Goal: Task Accomplishment & Management: Use online tool/utility

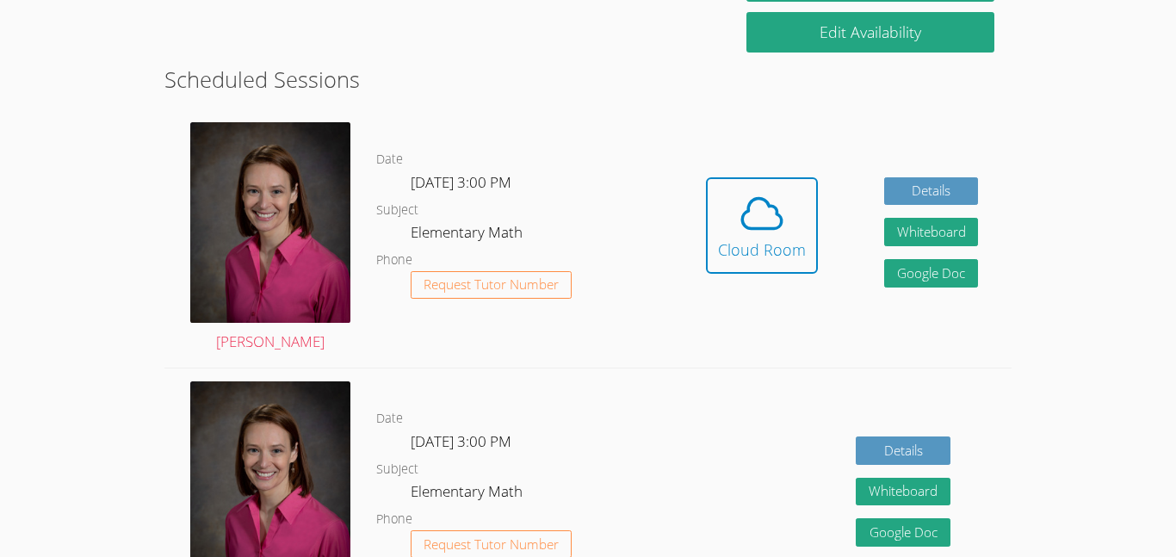
scroll to position [427, 0]
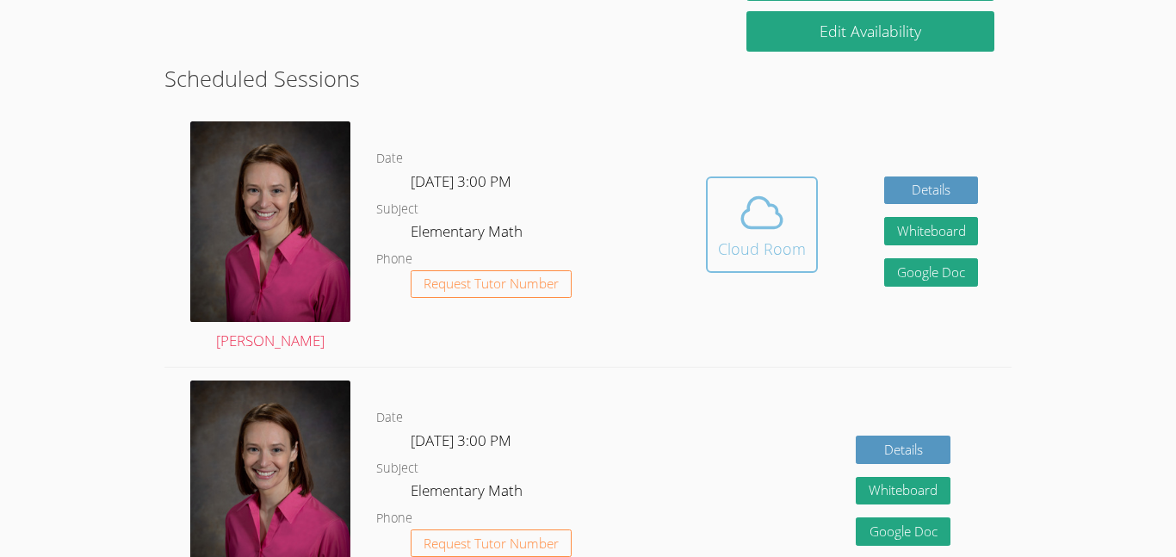
click at [750, 244] on div "Cloud Room" at bounding box center [762, 249] width 88 height 24
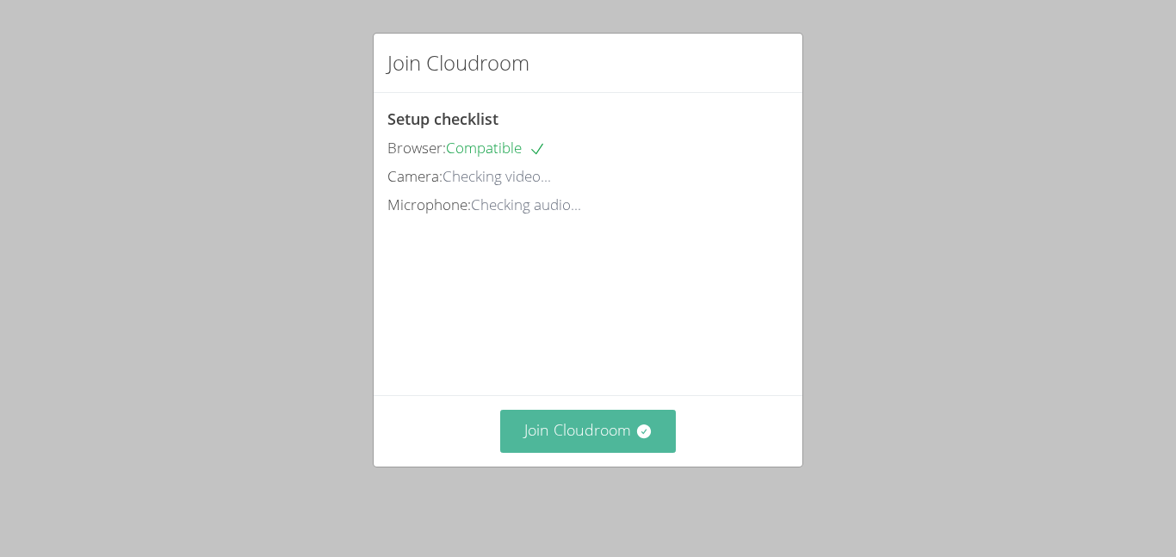
click at [543, 429] on button "Join Cloudroom" at bounding box center [588, 431] width 176 height 42
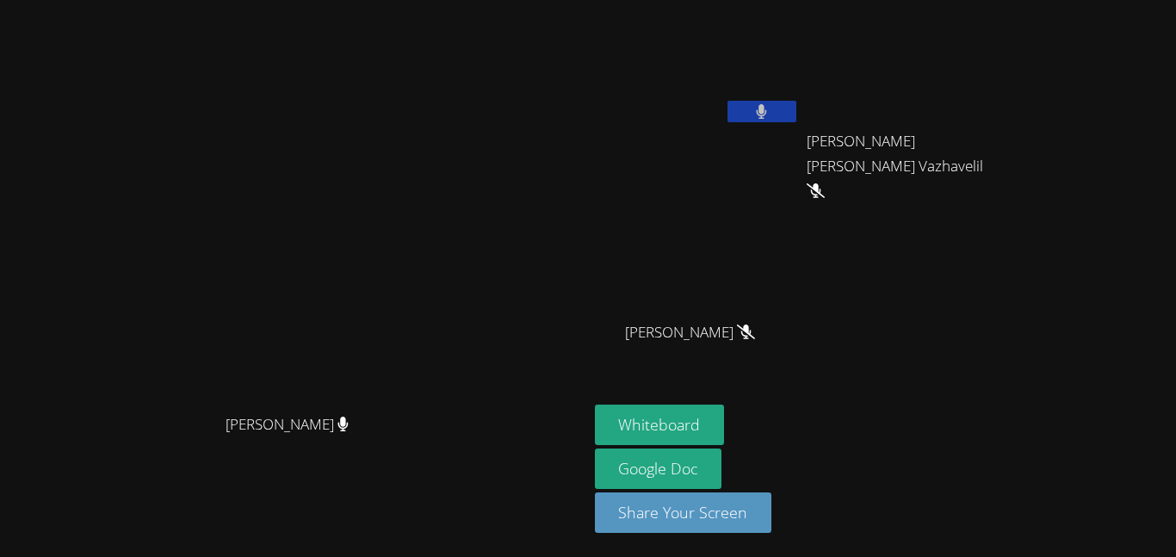
click at [796, 108] on button at bounding box center [761, 112] width 69 height 22
click at [793, 111] on button at bounding box center [761, 112] width 69 height 22
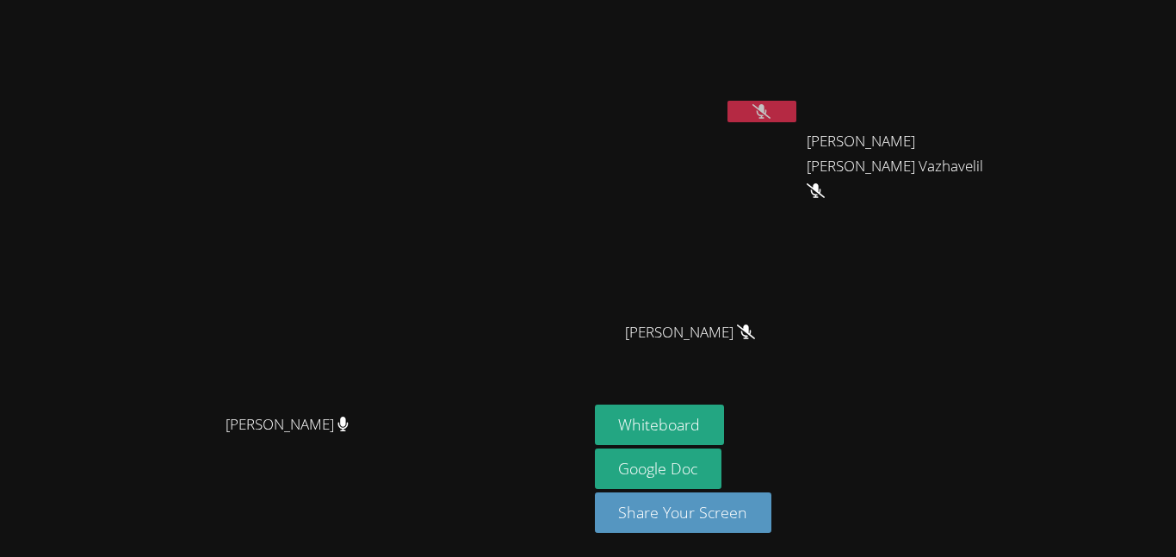
click at [793, 111] on button at bounding box center [761, 112] width 69 height 22
click at [770, 110] on icon at bounding box center [761, 111] width 18 height 15
click at [796, 108] on button at bounding box center [761, 112] width 69 height 22
click at [795, 117] on button at bounding box center [761, 112] width 69 height 22
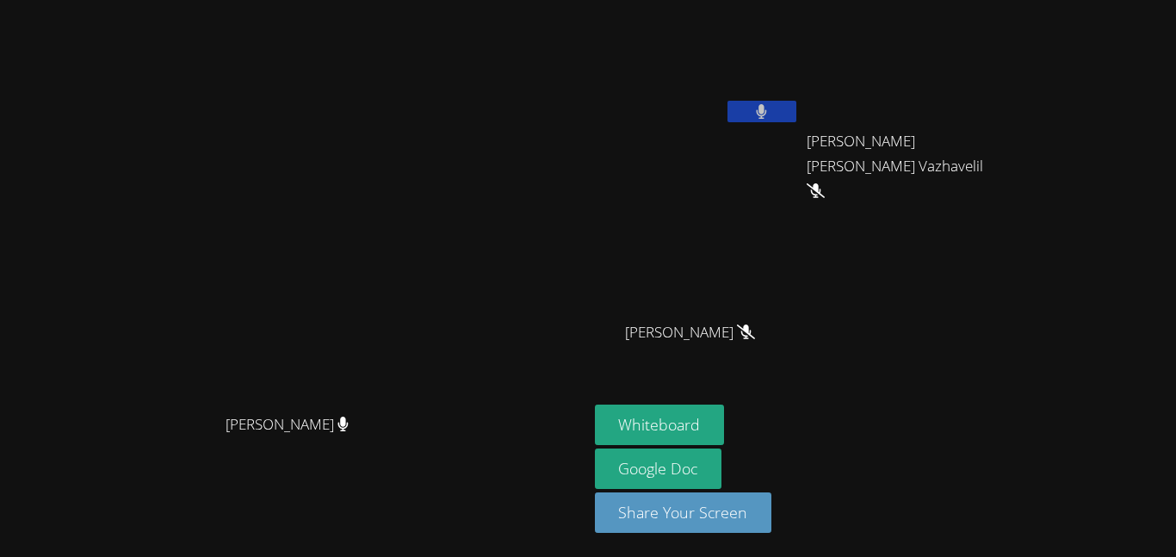
click at [796, 121] on button at bounding box center [761, 112] width 69 height 22
click at [770, 109] on icon at bounding box center [761, 111] width 18 height 15
click at [796, 109] on button at bounding box center [761, 112] width 69 height 22
